Goal: Task Accomplishment & Management: Manage account settings

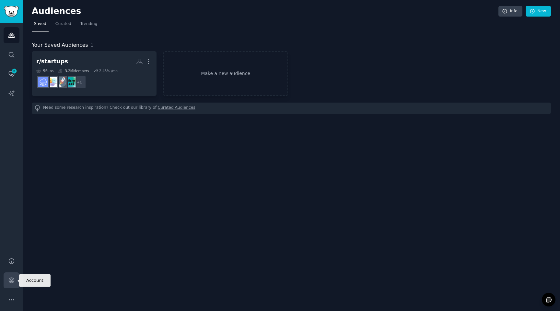
click at [5, 279] on link "Account" at bounding box center [12, 280] width 16 height 16
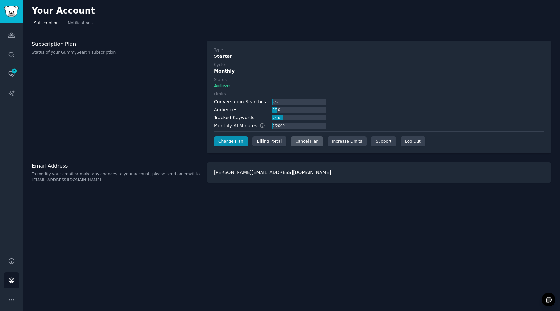
click at [292, 141] on div "Cancel Plan" at bounding box center [307, 141] width 32 height 10
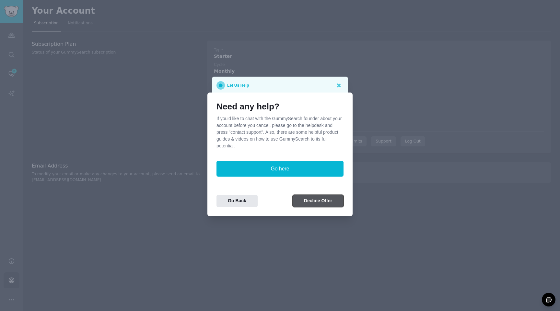
click at [310, 202] on button "Decline Offer" at bounding box center [318, 201] width 51 height 13
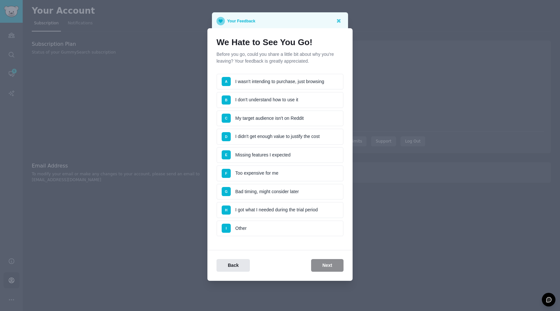
click at [267, 167] on li "F Too expensive for me" at bounding box center [280, 173] width 127 height 16
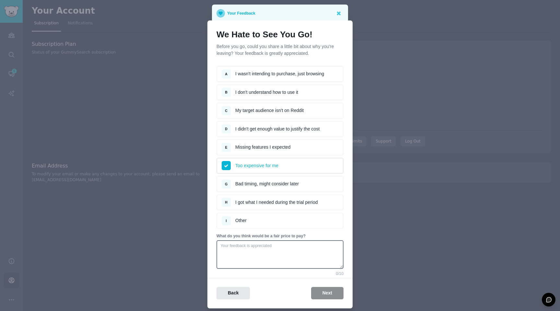
click at [317, 293] on div "Back Next" at bounding box center [280, 293] width 145 height 13
click at [276, 258] on textarea at bounding box center [280, 254] width 127 height 29
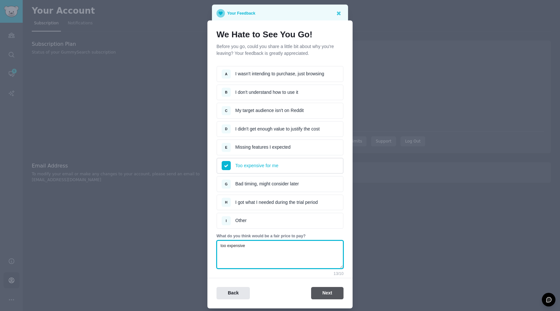
type textarea "too expensive"
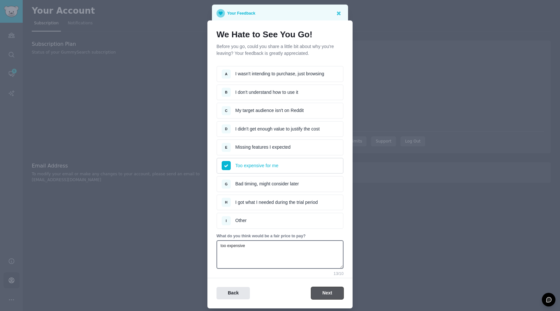
click at [316, 291] on button "Next" at bounding box center [327, 293] width 32 height 13
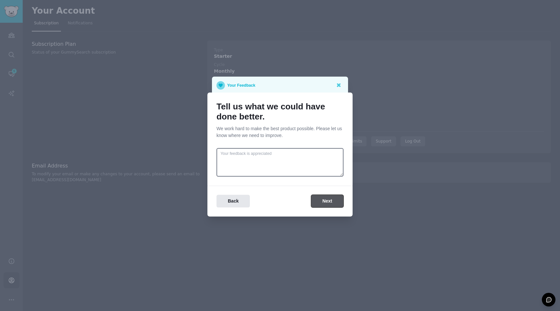
click at [314, 200] on button "Next" at bounding box center [327, 201] width 32 height 13
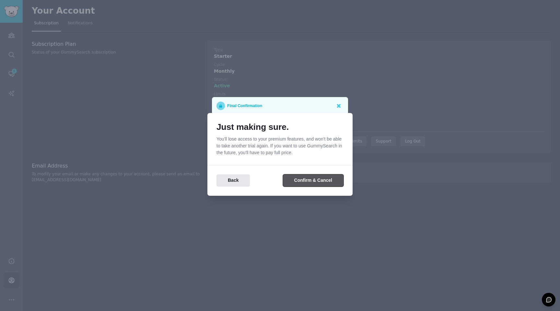
click at [310, 180] on button "Confirm & Cancel" at bounding box center [313, 180] width 61 height 13
